Goal: Navigation & Orientation: Find specific page/section

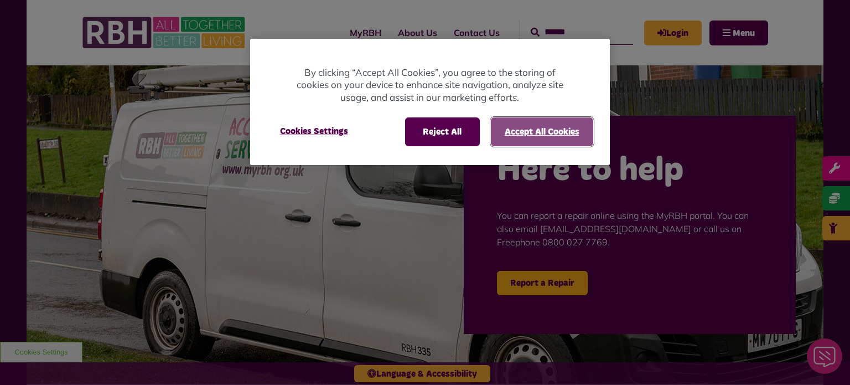
click at [560, 125] on button "Accept All Cookies" at bounding box center [542, 131] width 102 height 29
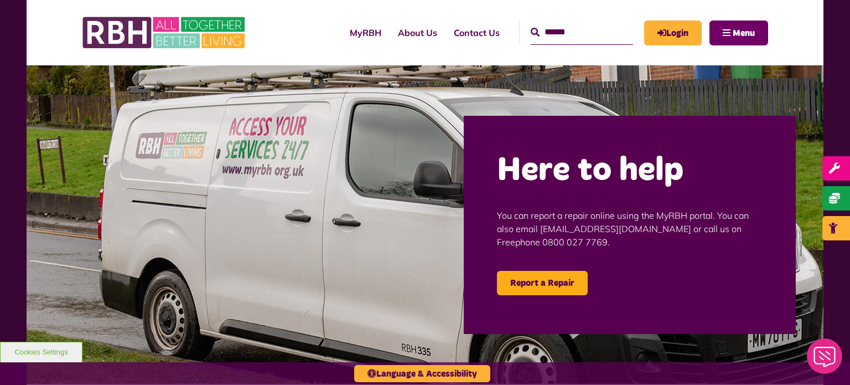
click at [727, 40] on button "Menu" at bounding box center [739, 32] width 59 height 25
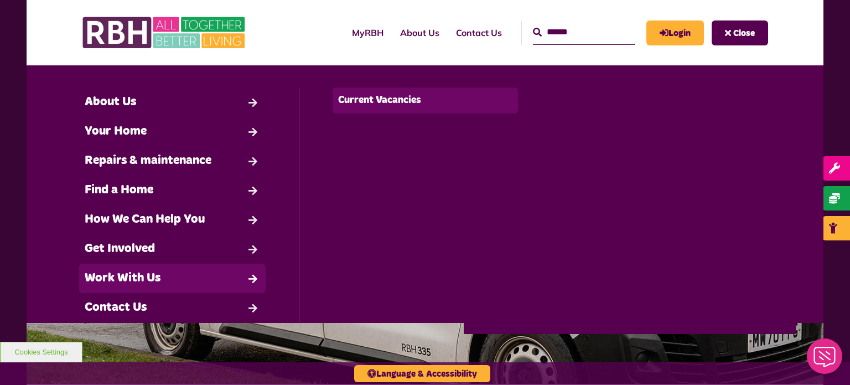
click at [359, 104] on link "Current Vacancies" at bounding box center [426, 100] width 186 height 26
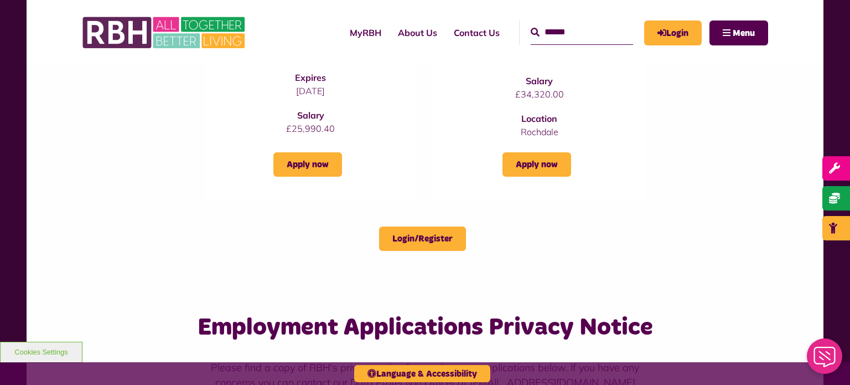
scroll to position [1019, 0]
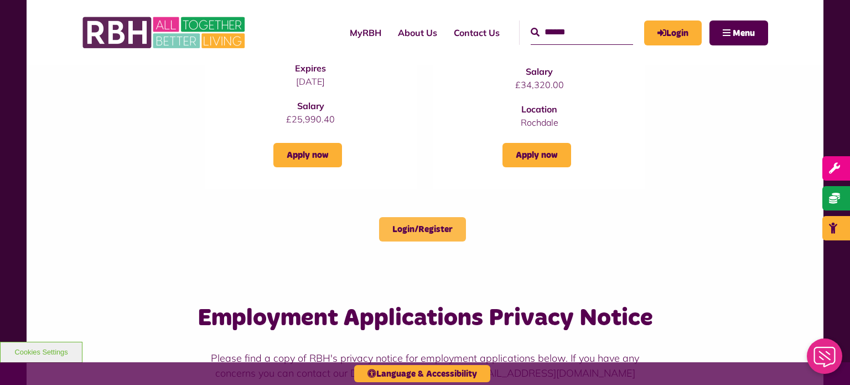
click at [431, 217] on link "Login/Register" at bounding box center [422, 229] width 87 height 24
